Goal: Information Seeking & Learning: Learn about a topic

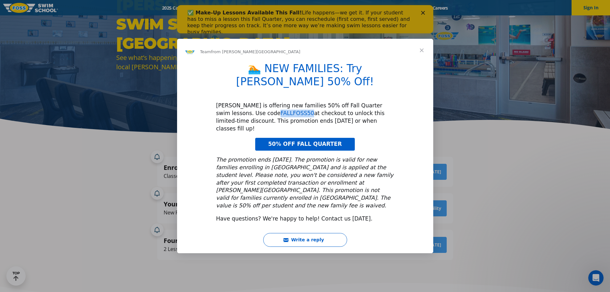
drag, startPoint x: 214, startPoint y: 115, endPoint x: 245, endPoint y: 114, distance: 30.4
click at [245, 114] on div "🏊 NEW FAMILIES: Try FOSS 50% Off! FOSS is offering new families 50% off Fall Qu…" at bounding box center [305, 144] width 256 height 165
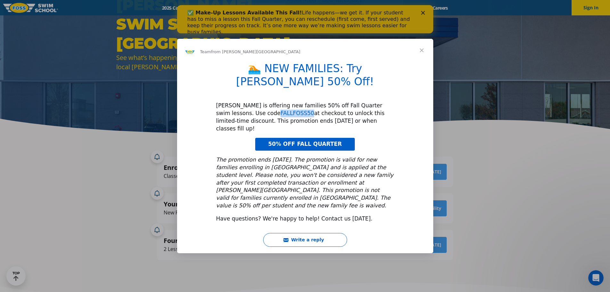
copy link "FALLFOSS50"
click at [291, 140] on span "50% OFF FALL QUARTER" at bounding box center [305, 143] width 74 height 6
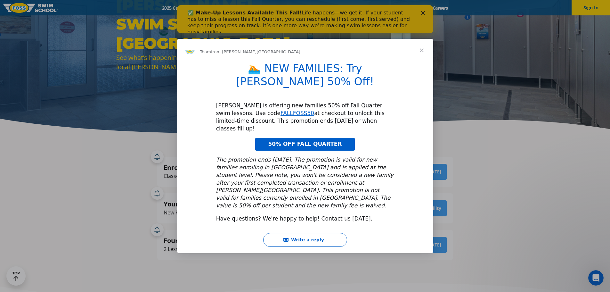
click at [422, 62] on span "Close" at bounding box center [421, 50] width 23 height 23
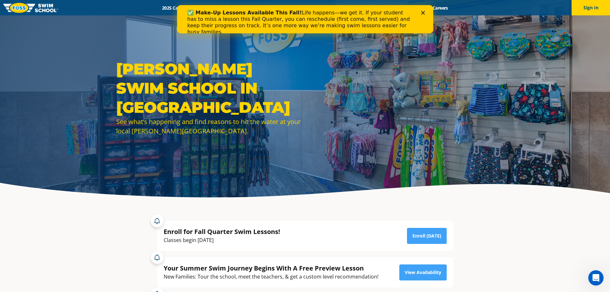
click at [423, 13] on icon "Close" at bounding box center [423, 13] width 4 height 4
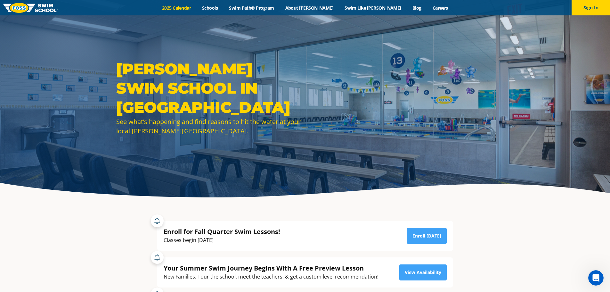
click at [197, 10] on link "2025 Calendar" at bounding box center [177, 8] width 40 height 6
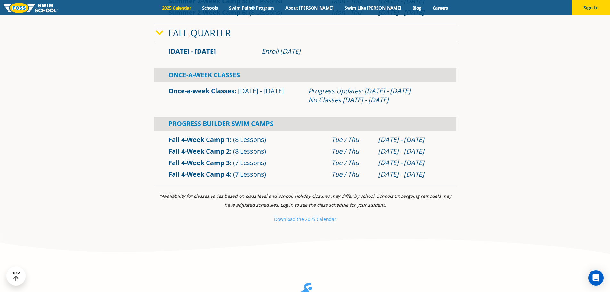
scroll to position [448, 0]
click at [279, 221] on link "Download th e 2025 Calendar" at bounding box center [305, 218] width 62 height 6
click at [198, 132] on div "Fall 4-Week Camp 1 (8 Lessons) Tue / Thu Sep 2 - Sep 25" at bounding box center [305, 156] width 302 height 52
click at [195, 139] on link "Fall 4-Week Camp 1" at bounding box center [198, 139] width 61 height 9
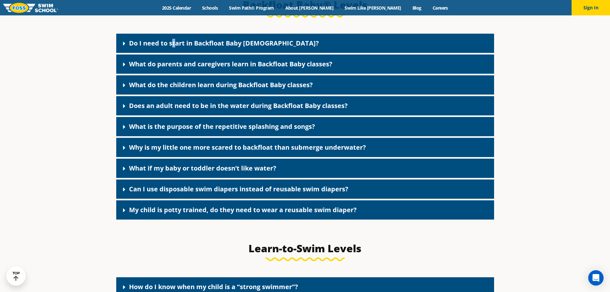
click at [173, 47] on link "Do I need to start in Backfloat Baby [DEMOGRAPHIC_DATA]?" at bounding box center [224, 43] width 190 height 9
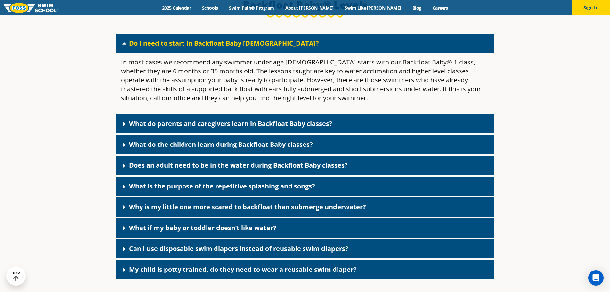
click at [155, 128] on link "What do parents and caregivers learn in Backfloat Baby classes?" at bounding box center [230, 123] width 203 height 9
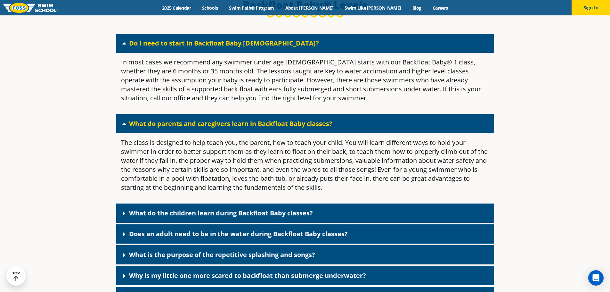
click at [262, 217] on link "What do the children learn during Backfloat Baby classes?" at bounding box center [221, 212] width 184 height 9
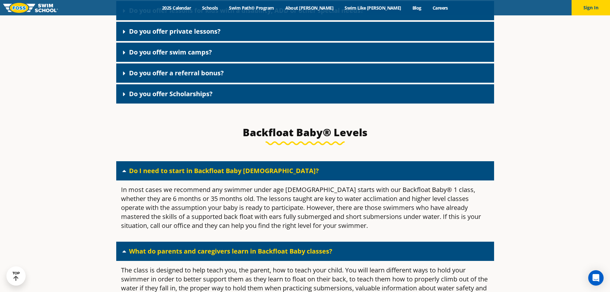
scroll to position [1312, 0]
